Goal: Task Accomplishment & Management: Complete application form

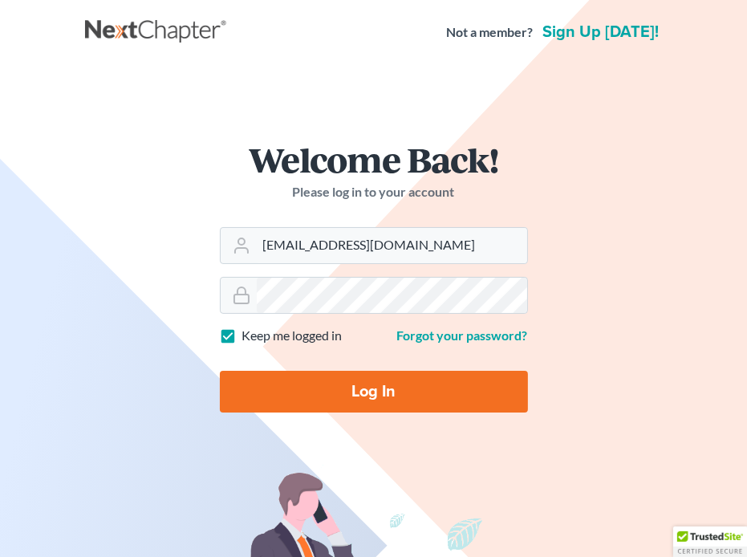
click at [241, 382] on input "Log In" at bounding box center [374, 392] width 308 height 42
type input "Thinking..."
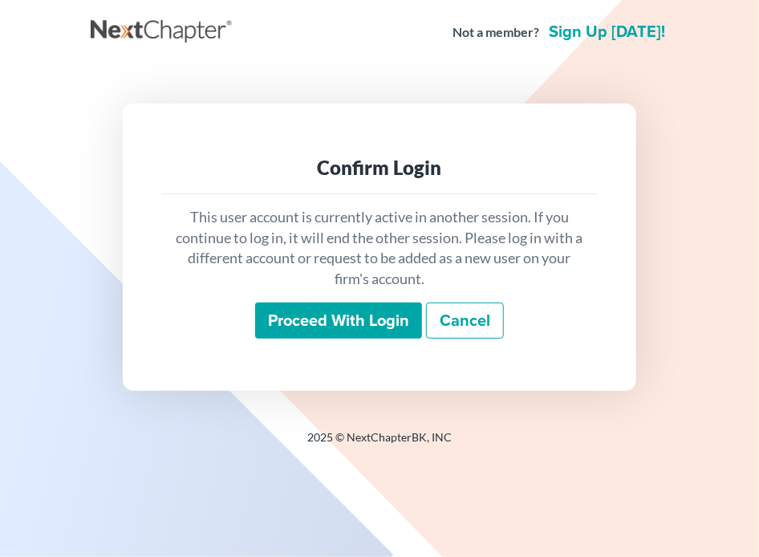
click at [321, 322] on input "Proceed with login" at bounding box center [338, 320] width 167 height 37
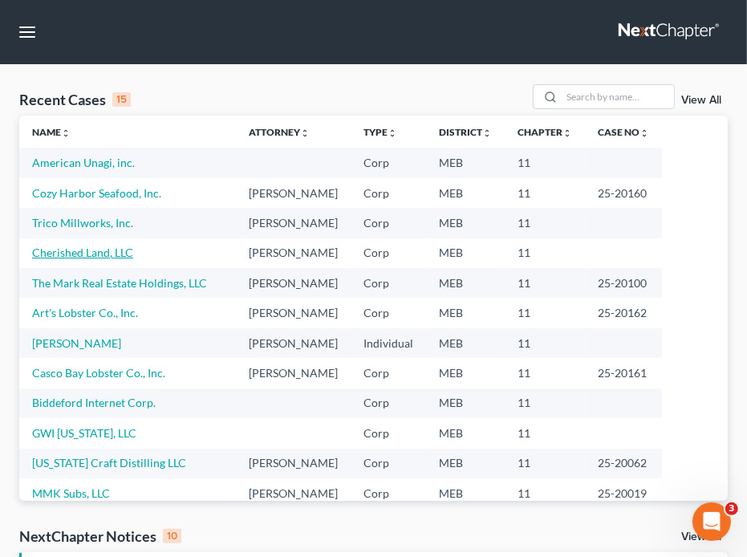
click at [59, 247] on link "Cherished Land, LLC" at bounding box center [82, 252] width 101 height 14
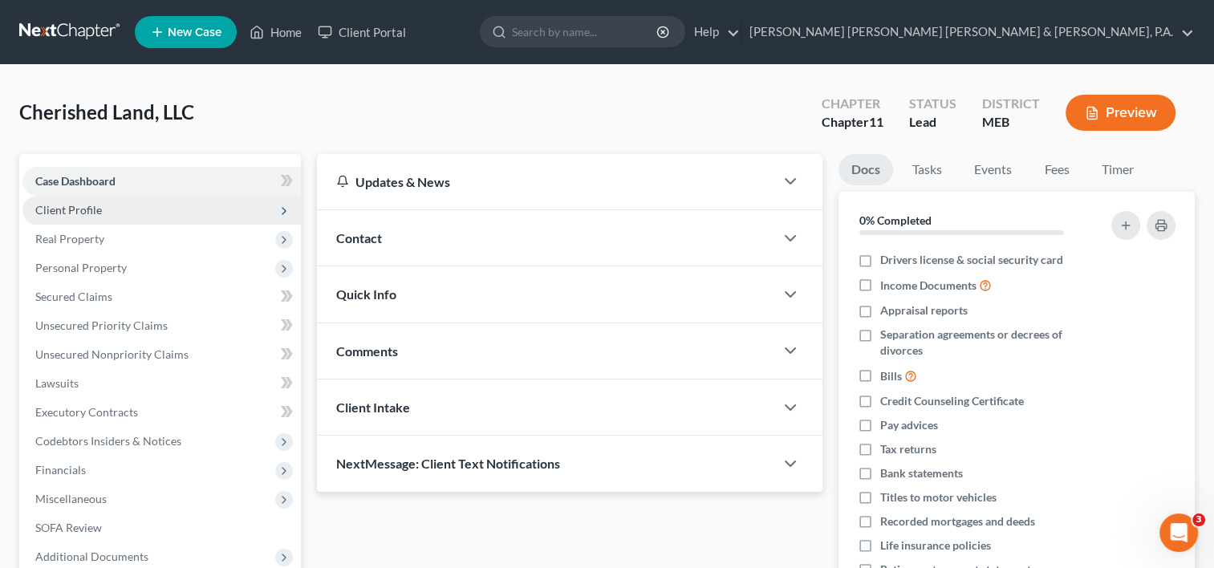
click at [59, 209] on span "Client Profile" at bounding box center [68, 210] width 67 height 14
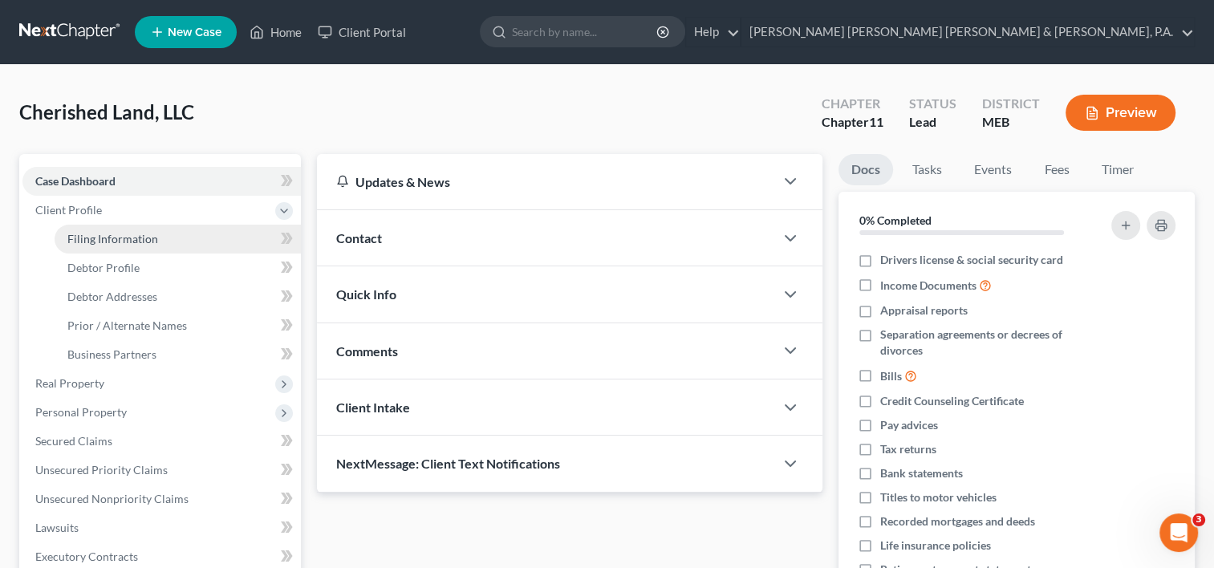
click at [103, 234] on span "Filing Information" at bounding box center [112, 239] width 91 height 14
select select "5"
select select "1"
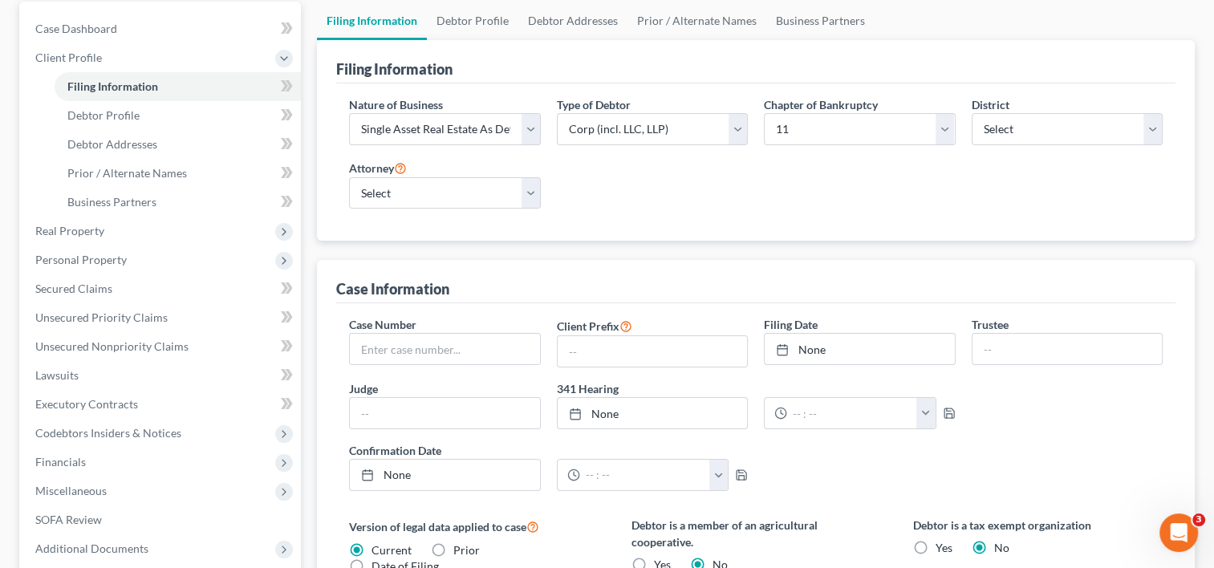
scroll to position [80, 0]
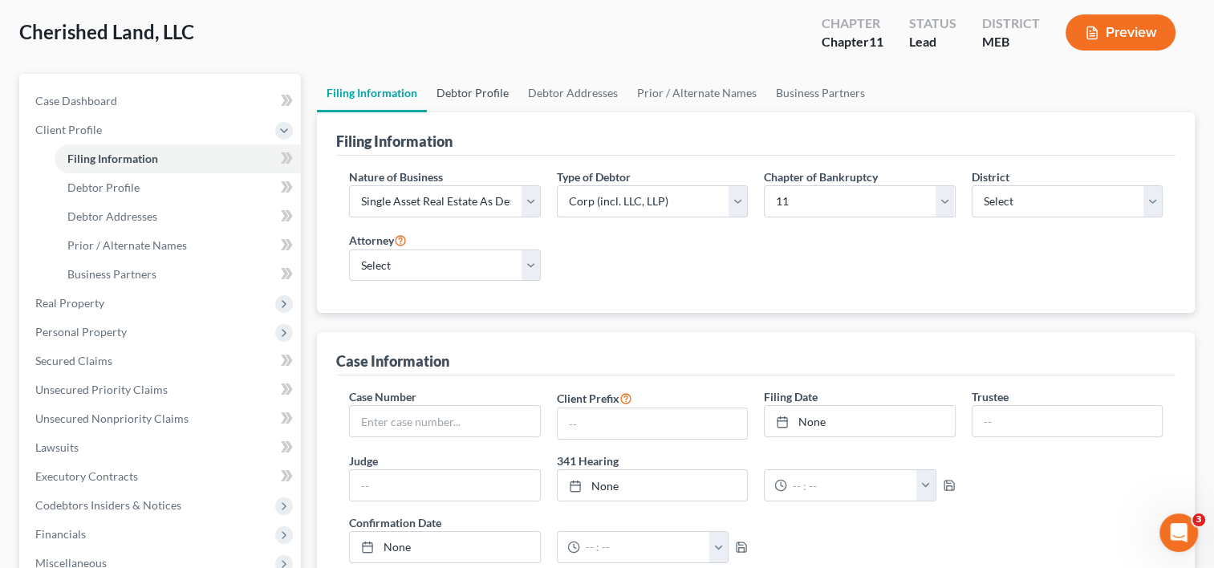
click at [481, 93] on link "Debtor Profile" at bounding box center [472, 93] width 91 height 39
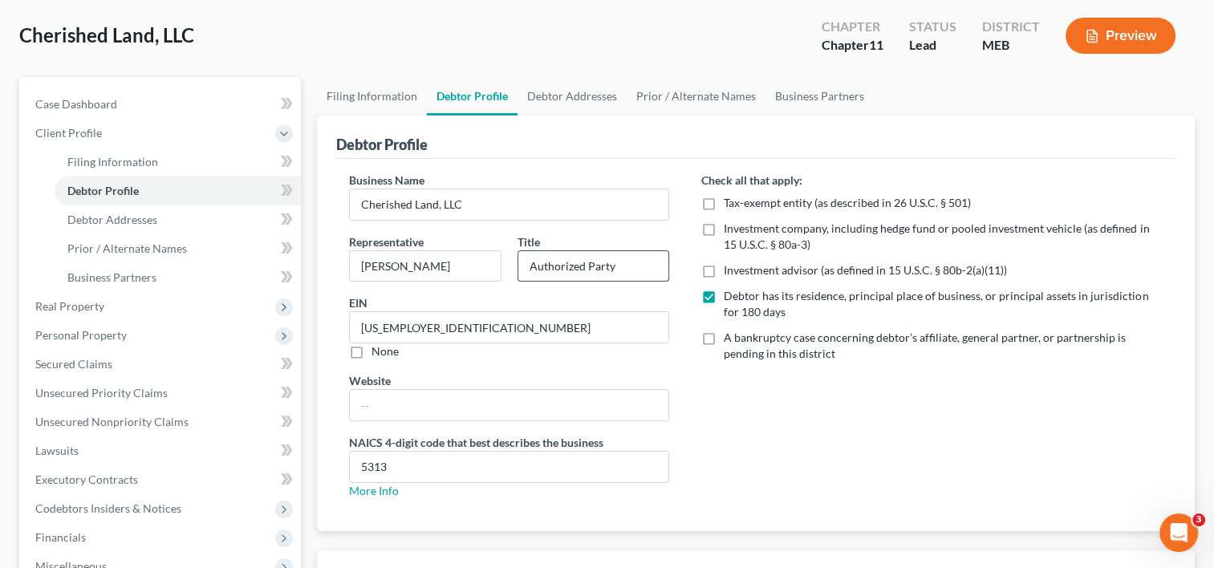
scroll to position [80, 0]
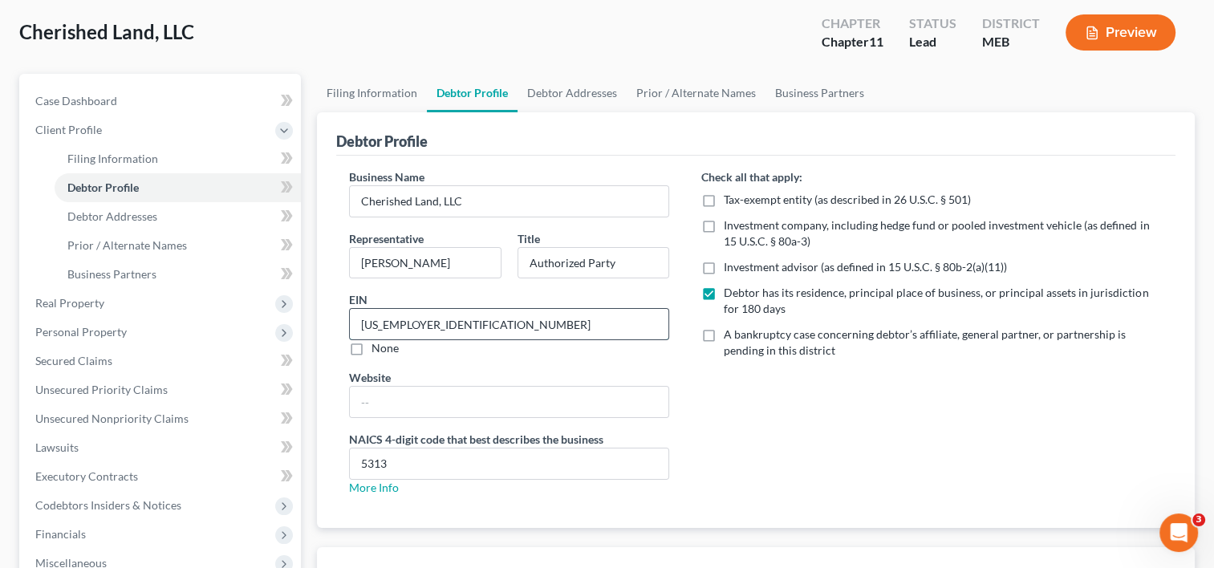
click at [423, 321] on input "83-3340919" at bounding box center [509, 324] width 318 height 30
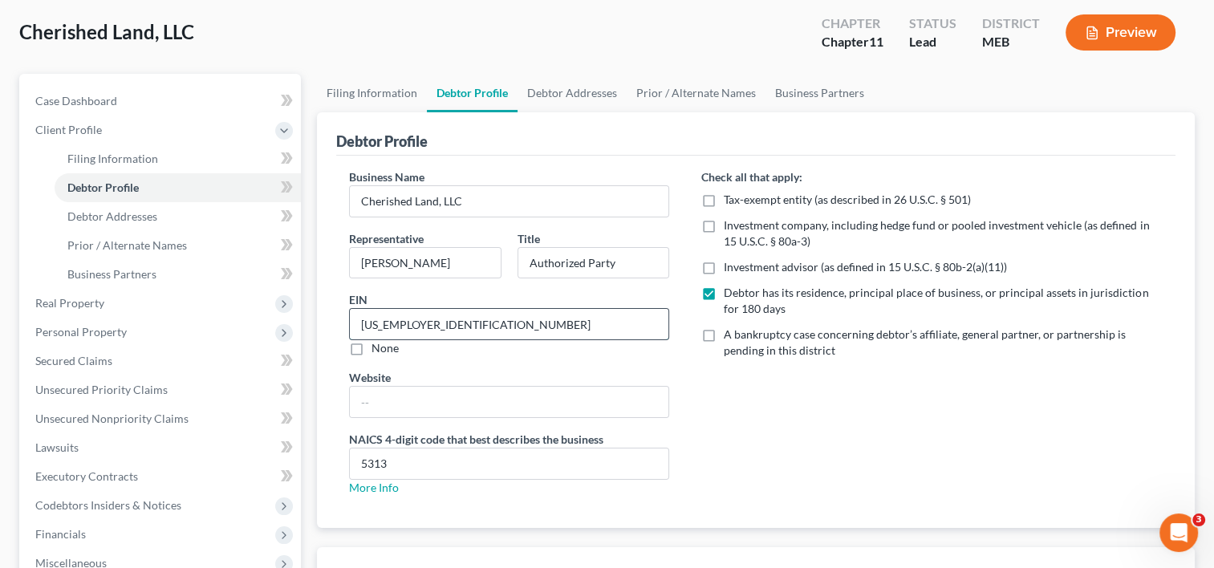
click at [359, 323] on input "83-3340919" at bounding box center [509, 324] width 318 height 30
click at [393, 324] on input "83-3340919" at bounding box center [509, 324] width 318 height 30
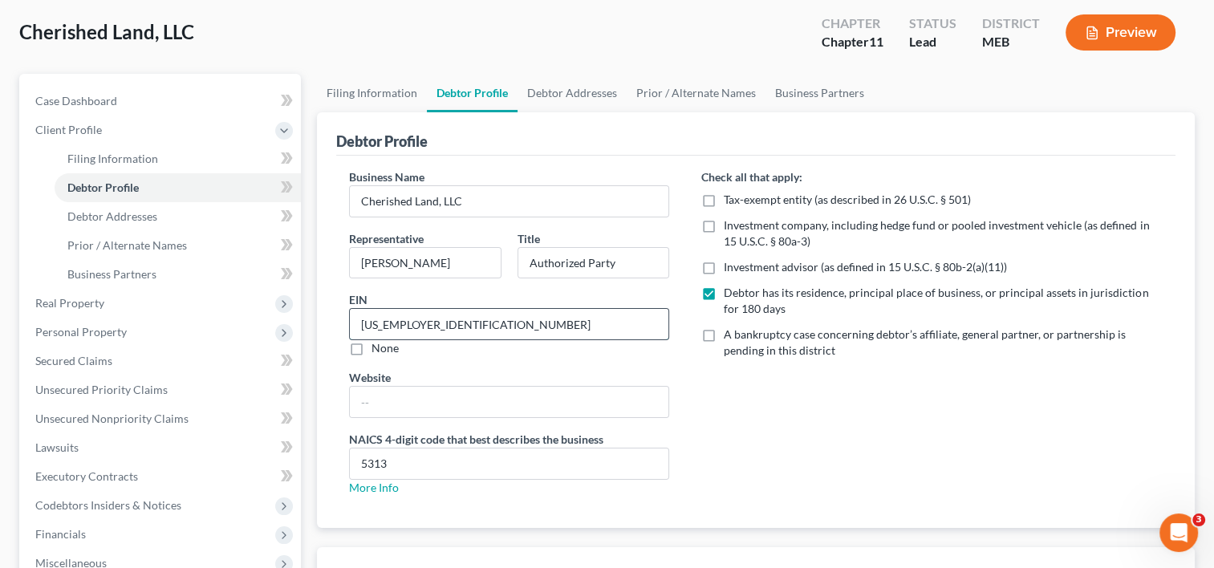
click at [393, 324] on input "83-3340919" at bounding box center [509, 324] width 318 height 30
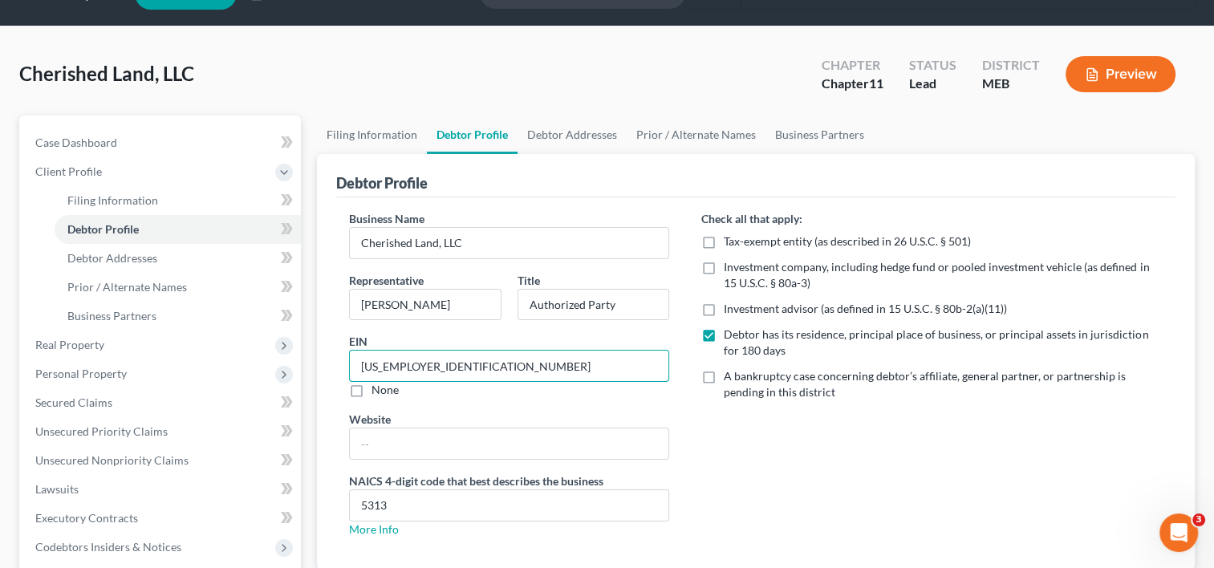
scroll to position [0, 0]
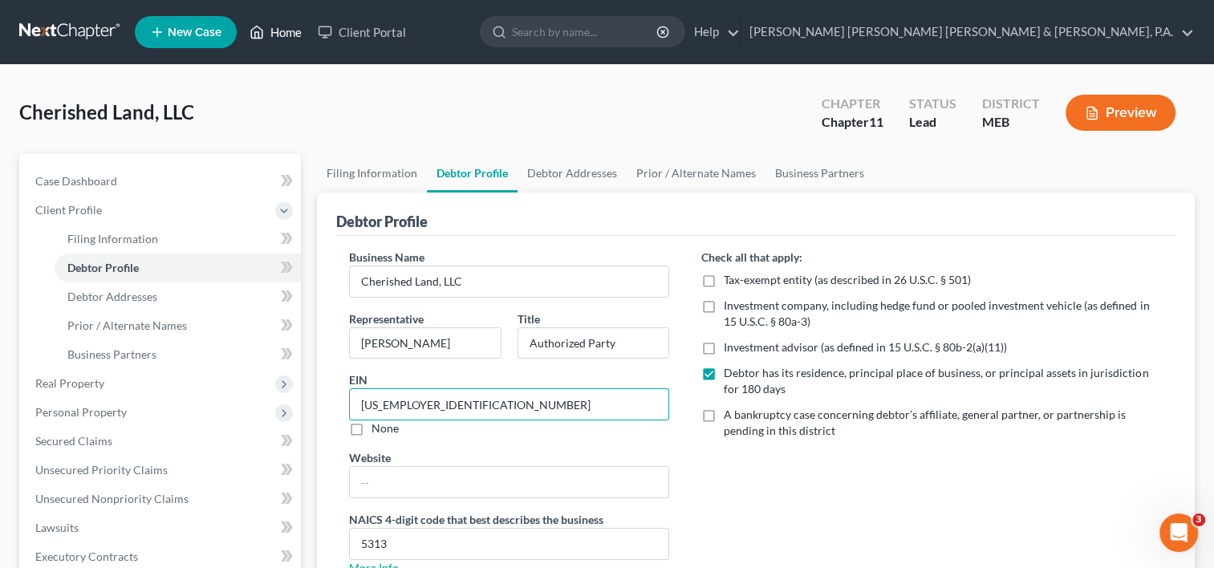
click at [270, 39] on link "Home" at bounding box center [275, 32] width 68 height 29
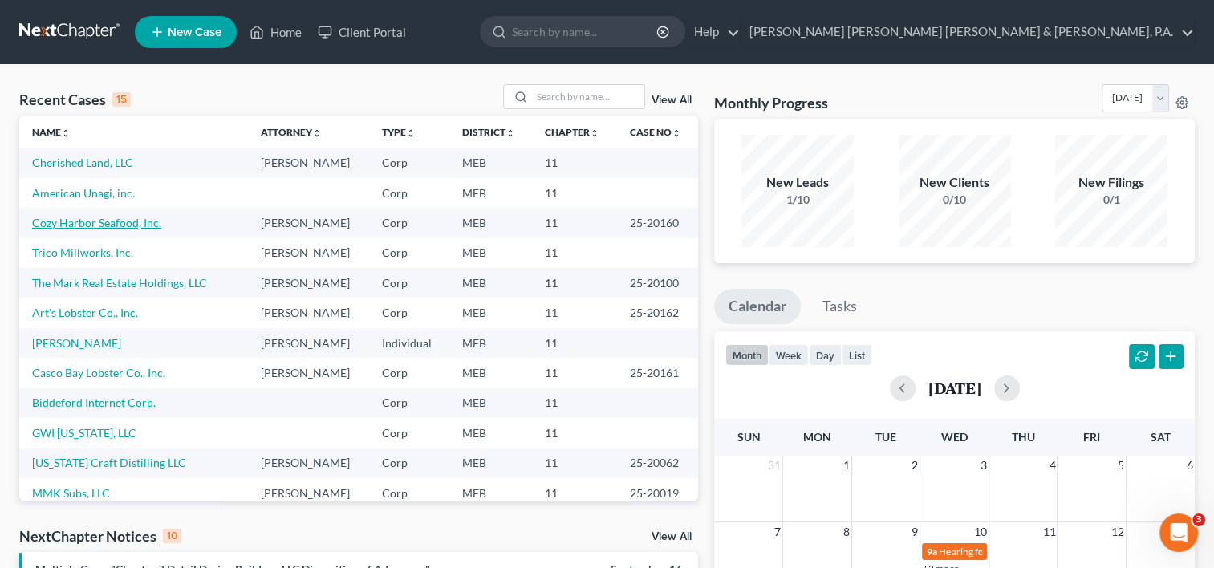
click at [103, 225] on link "Cozy Harbor Seafood, Inc." at bounding box center [96, 223] width 129 height 14
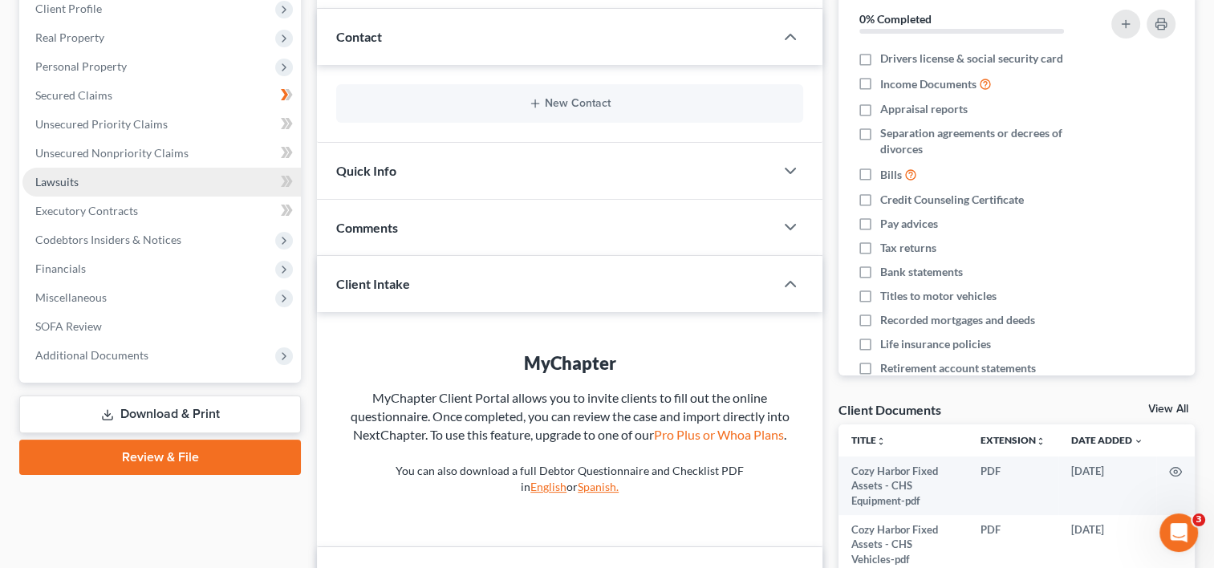
scroll to position [241, 0]
